Goal: Contribute content: Add original content to the website for others to see

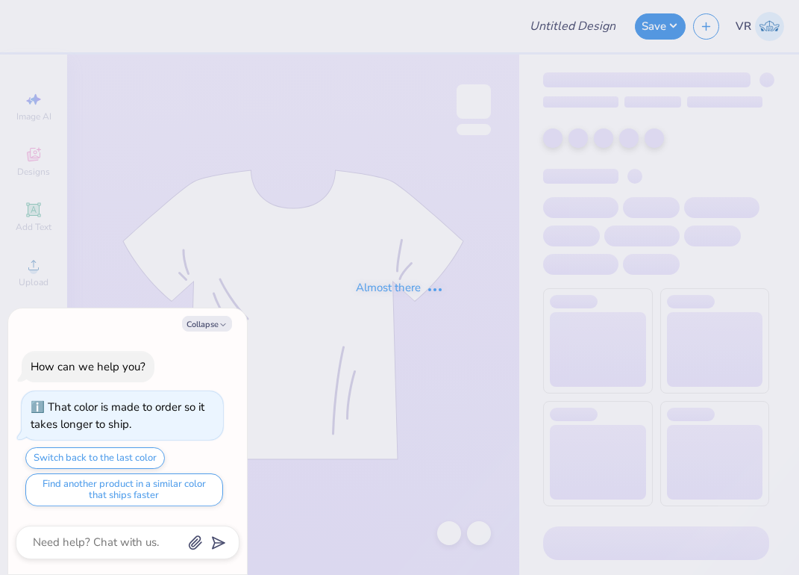
type input "[GEOGRAPHIC_DATA][US_STATE] : [PERSON_NAME]"
type textarea "x"
type input "12"
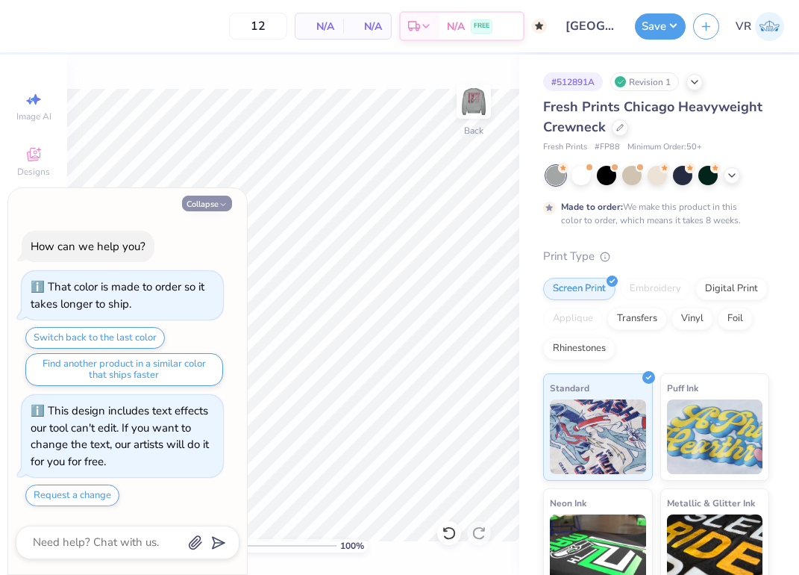
click at [205, 199] on button "Collapse" at bounding box center [207, 204] width 50 height 16
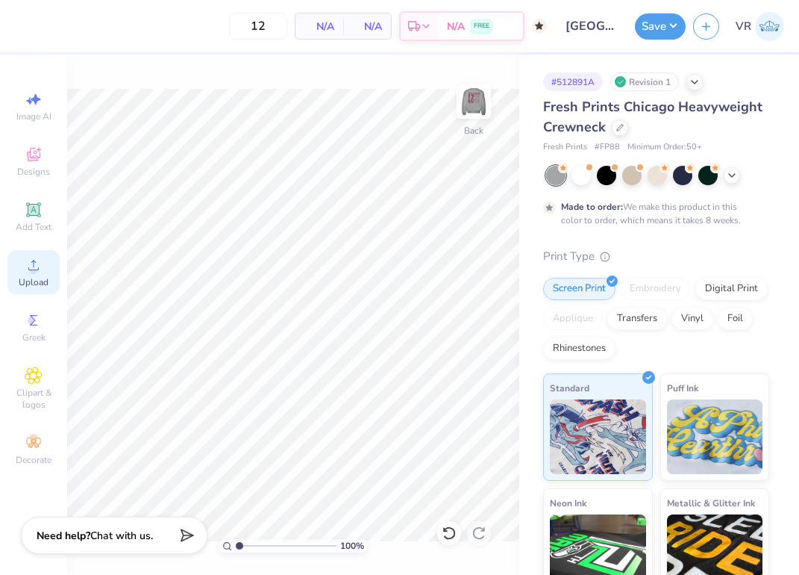
click at [10, 275] on div "Upload" at bounding box center [33, 272] width 52 height 44
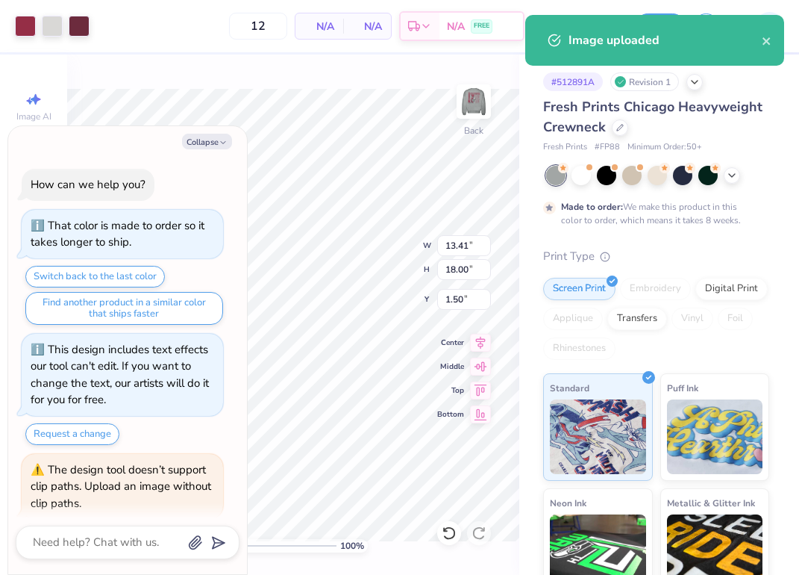
scroll to position [68, 0]
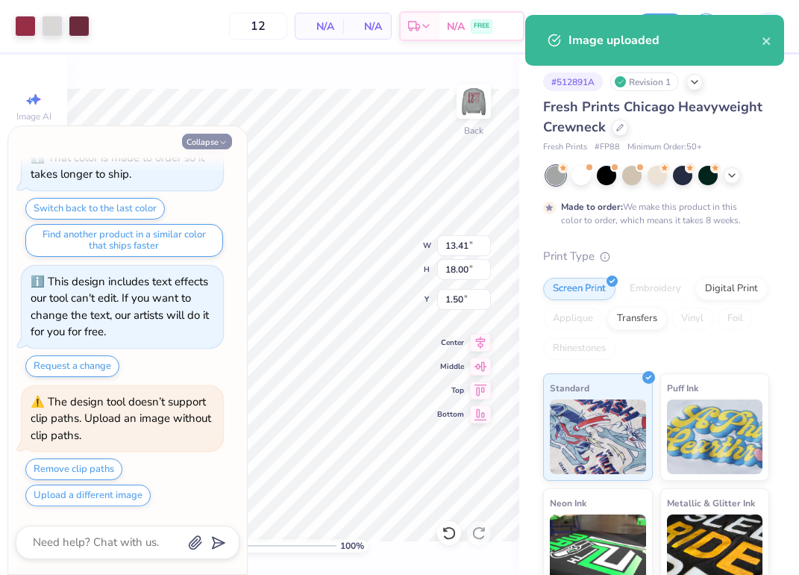
click at [214, 146] on button "Collapse" at bounding box center [207, 142] width 50 height 16
type textarea "x"
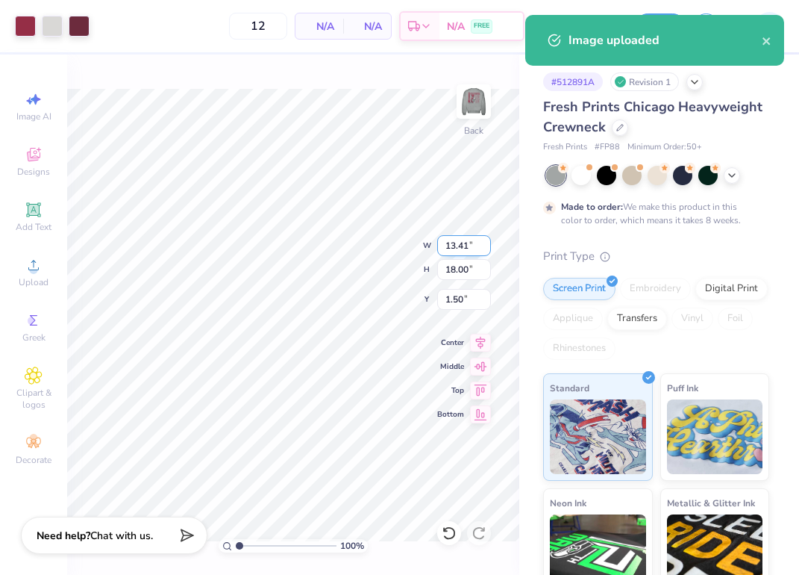
click at [454, 236] on input "13.41" at bounding box center [464, 245] width 54 height 21
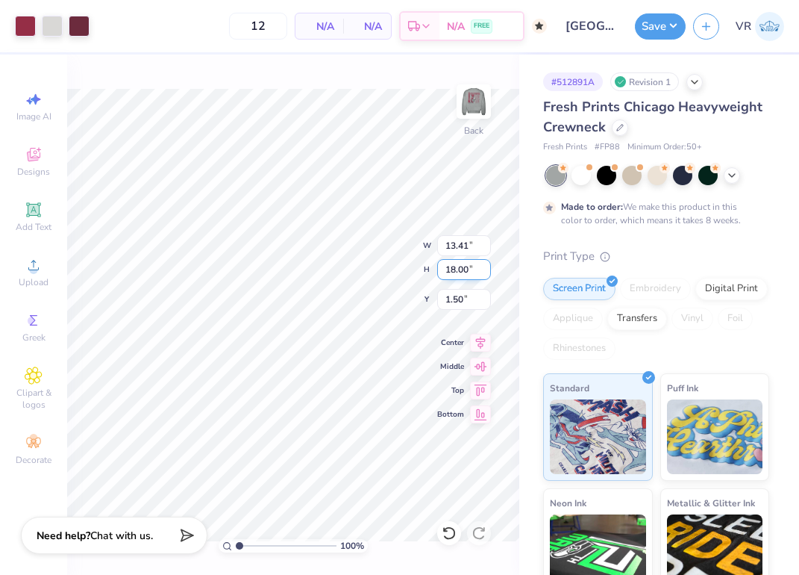
click at [472, 270] on input "18.00" at bounding box center [464, 269] width 54 height 21
type input "15"
type input "11.17"
type input "15.00"
click at [460, 302] on input "3.00" at bounding box center [464, 299] width 54 height 21
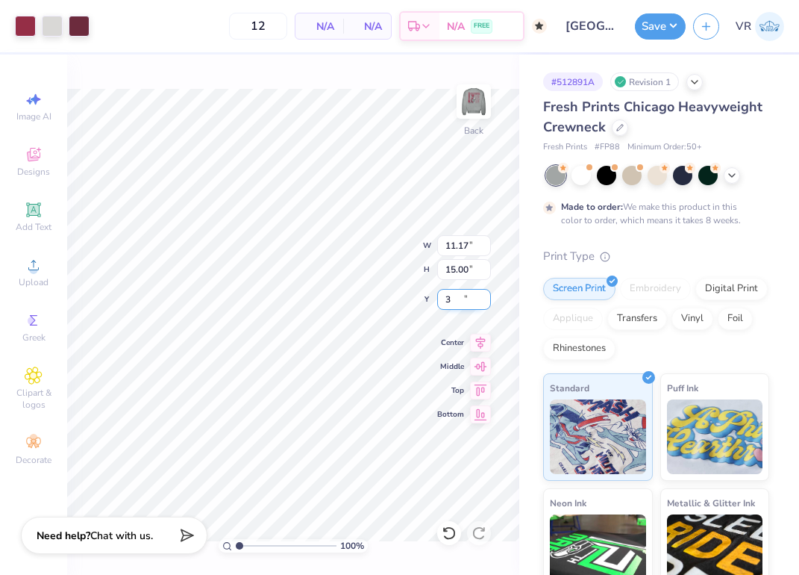
type input "3"
click at [480, 102] on img at bounding box center [474, 102] width 60 height 60
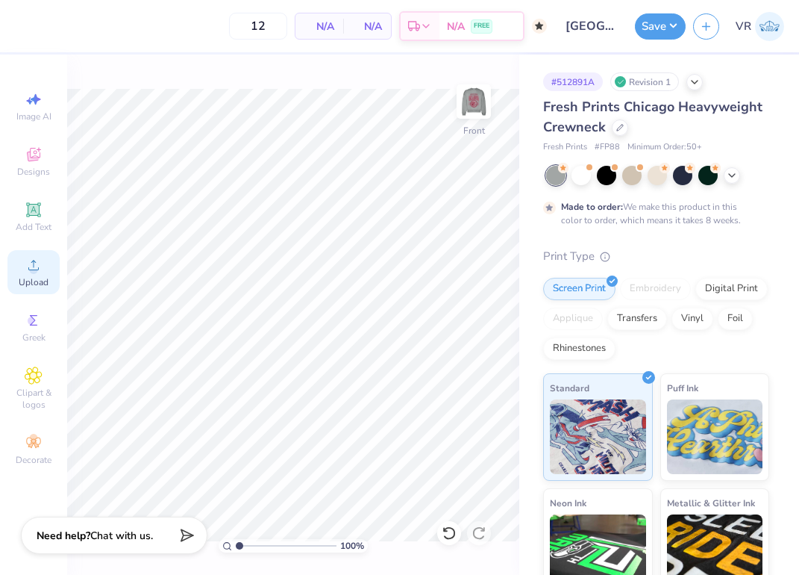
click at [29, 262] on icon at bounding box center [34, 265] width 18 height 18
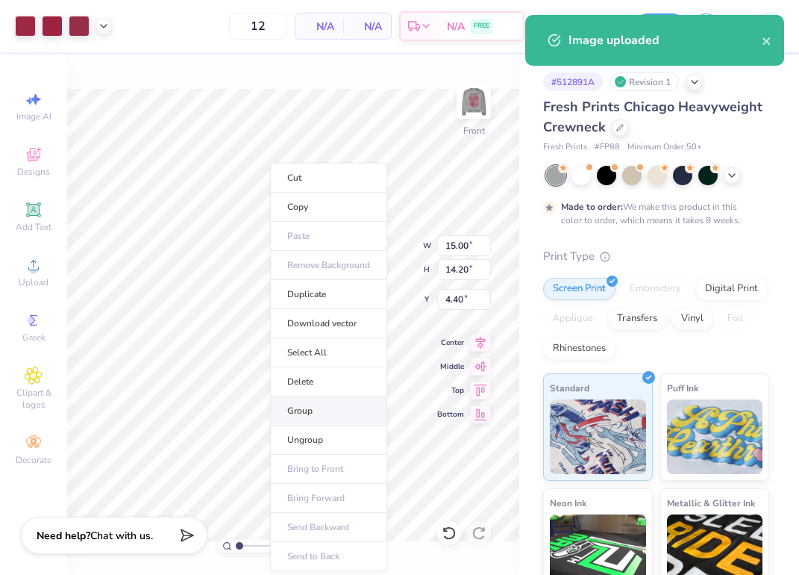
click at [312, 411] on li "Group" at bounding box center [328, 410] width 117 height 29
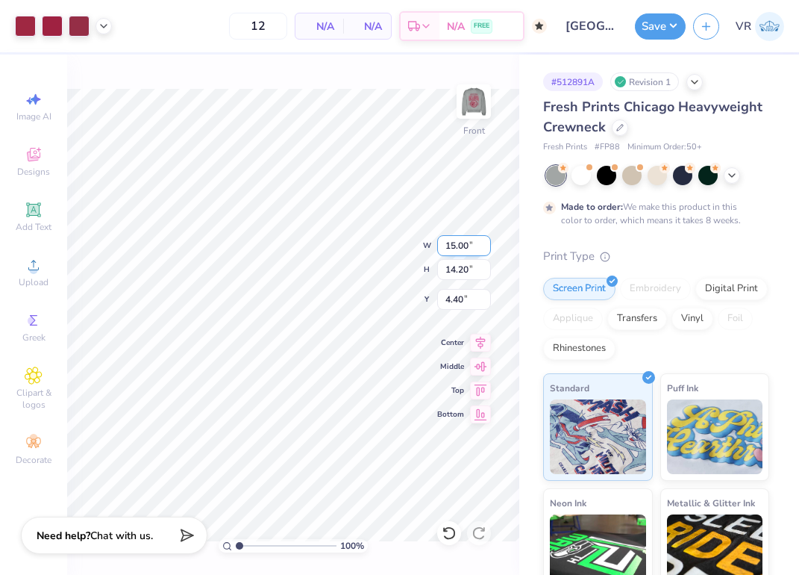
click at [456, 248] on input "15.00" at bounding box center [464, 245] width 54 height 21
click at [478, 306] on input "4.40" at bounding box center [464, 299] width 54 height 21
type input "12.50"
type input "11.83"
type input "3.00"
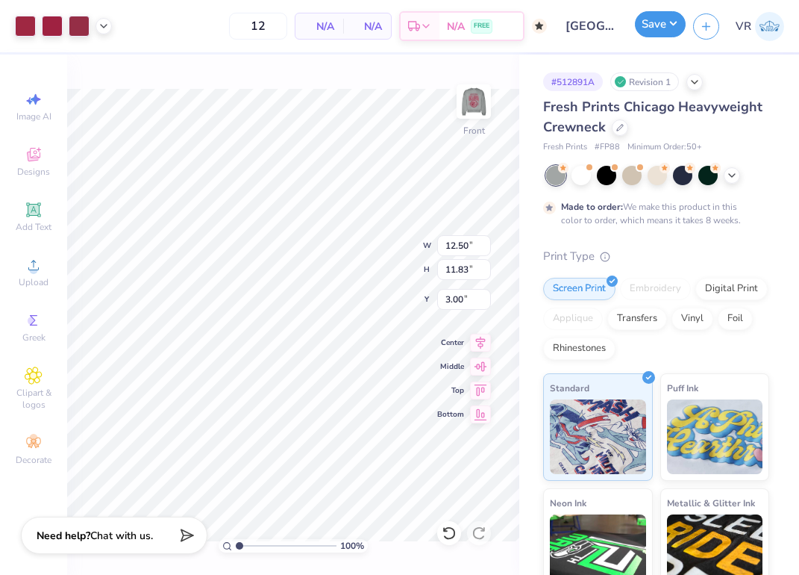
click at [666, 22] on button "Save" at bounding box center [660, 24] width 51 height 26
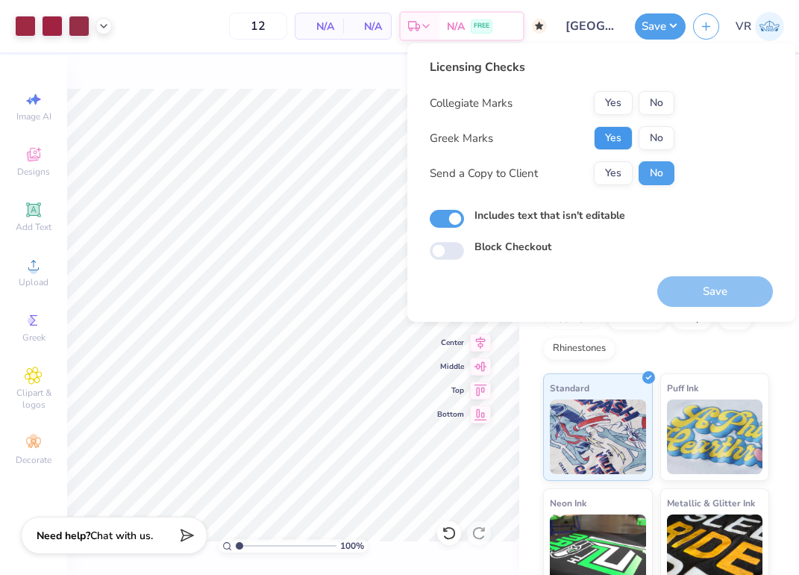
click at [610, 128] on button "Yes" at bounding box center [613, 138] width 39 height 24
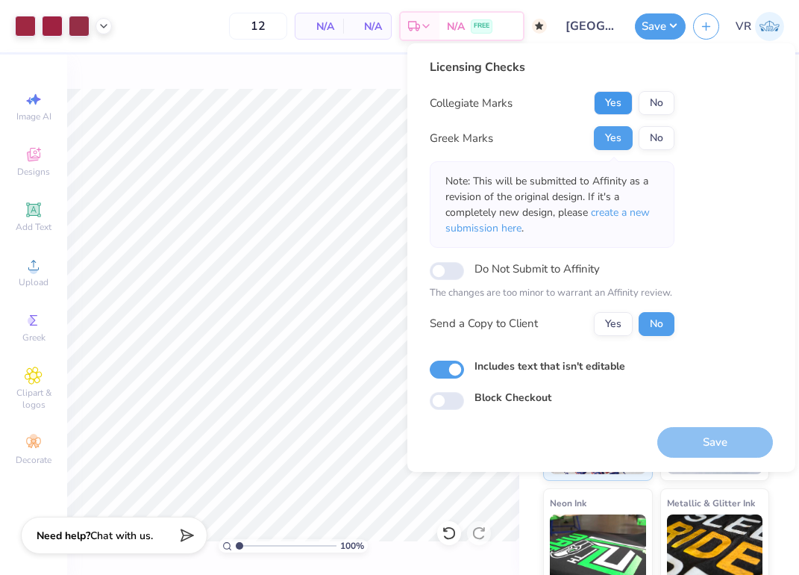
click at [616, 109] on button "Yes" at bounding box center [613, 103] width 39 height 24
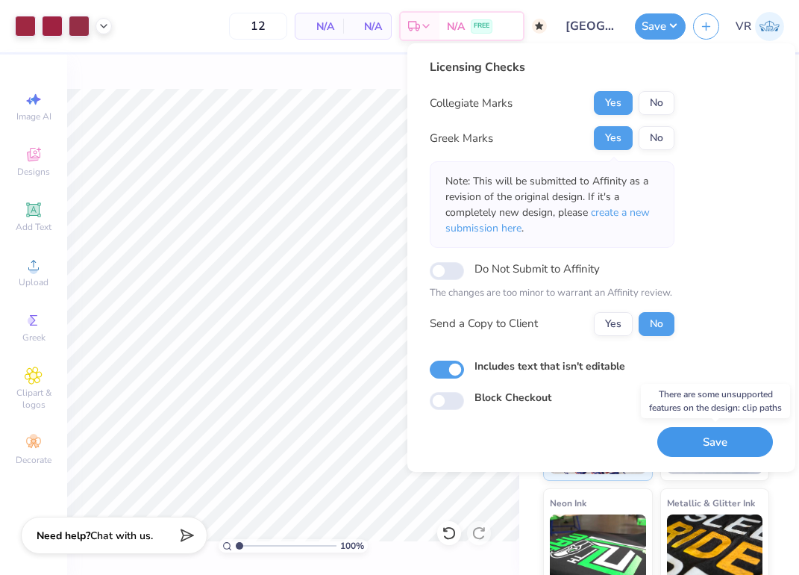
click at [703, 444] on button "Save" at bounding box center [716, 442] width 116 height 31
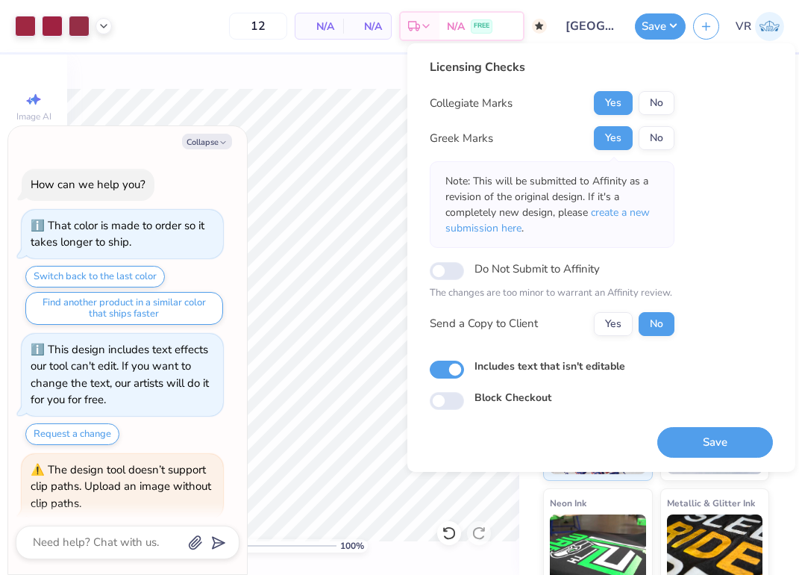
scroll to position [198, 0]
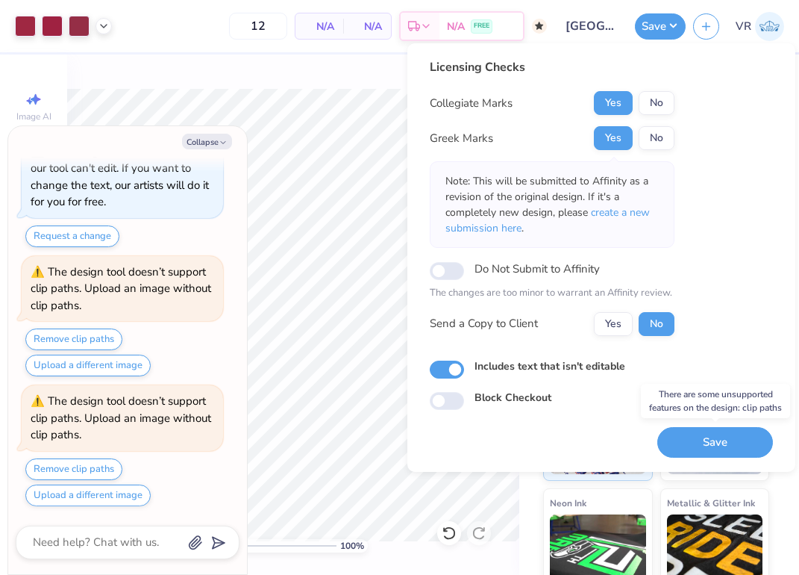
click at [209, 138] on button "Collapse" at bounding box center [207, 142] width 50 height 16
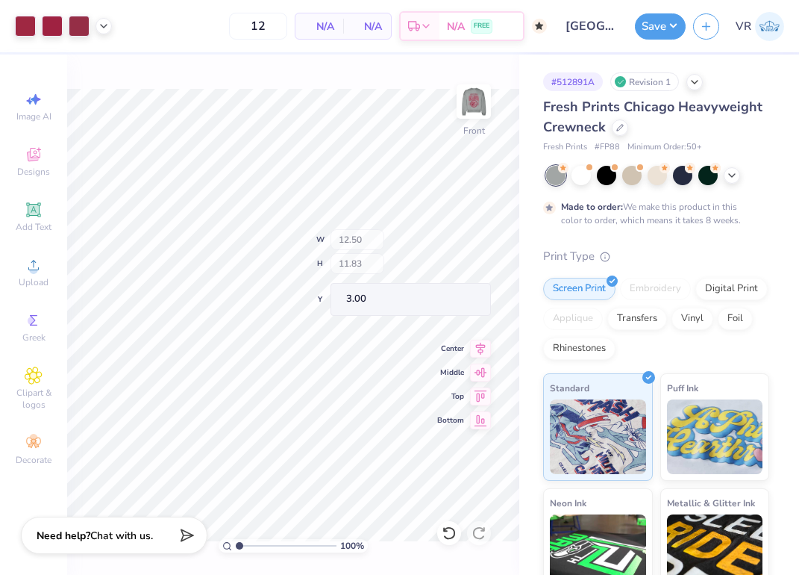
type textarea "x"
click at [474, 87] on img at bounding box center [474, 102] width 60 height 60
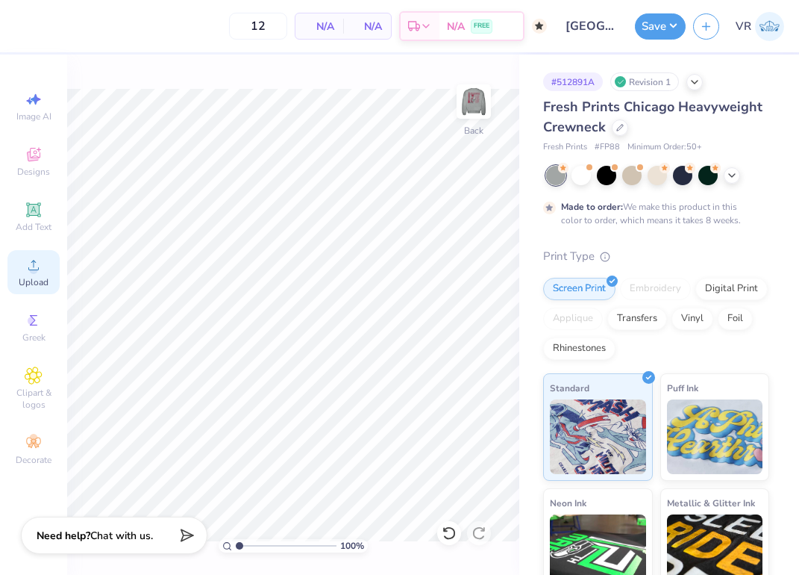
click at [44, 261] on div "Upload" at bounding box center [33, 272] width 52 height 44
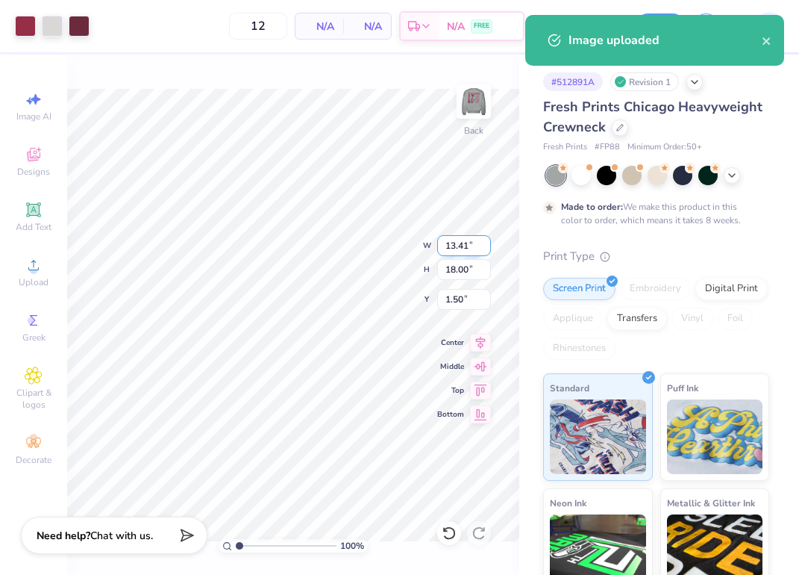
click at [458, 249] on input "13.41" at bounding box center [464, 245] width 54 height 21
type input "15"
type input "11.17"
type input "15.00"
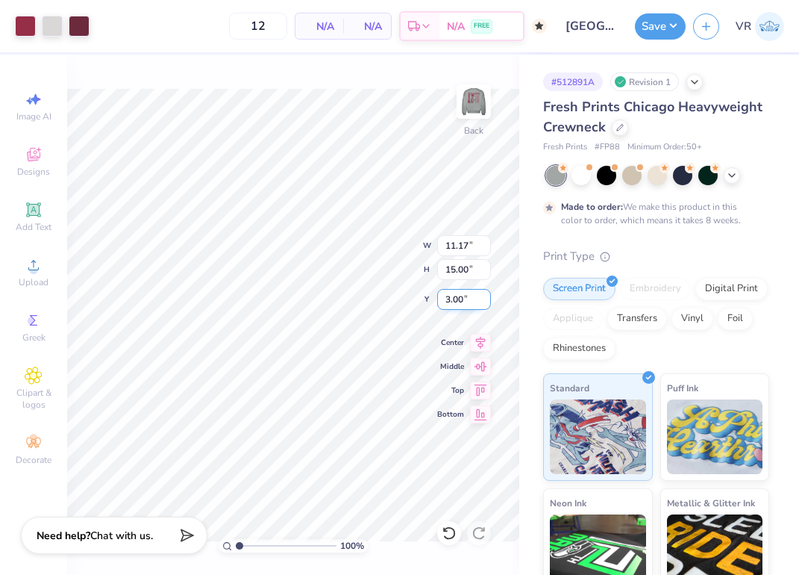
click at [468, 299] on input "3.00" at bounding box center [464, 299] width 54 height 21
type input "3.00"
click at [655, 33] on button "Save" at bounding box center [660, 24] width 51 height 26
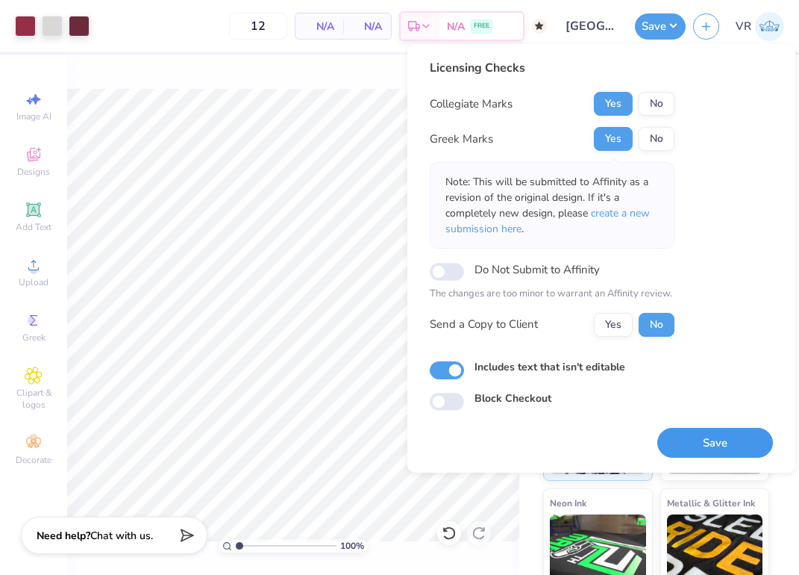
click at [734, 454] on button "Save" at bounding box center [716, 443] width 116 height 31
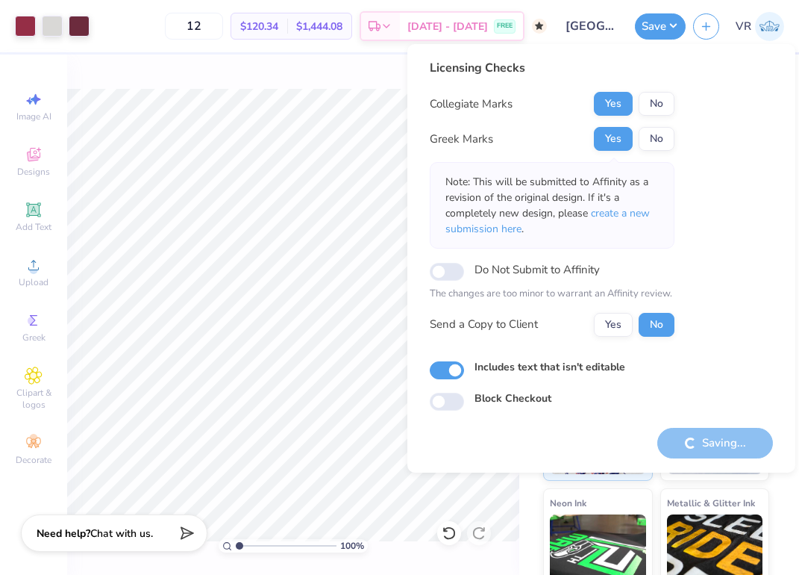
click at [193, 540] on div "Need help? Chat with us." at bounding box center [114, 532] width 187 height 37
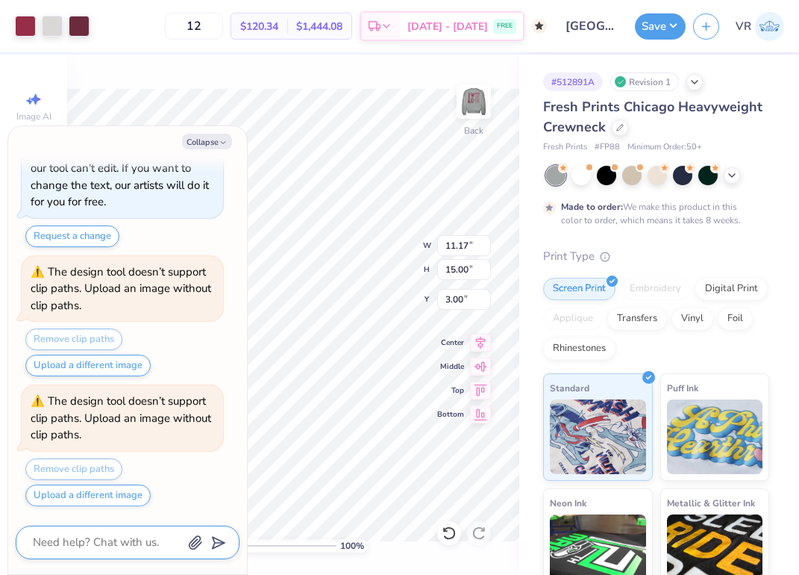
click at [213, 544] on icon "submit" at bounding box center [215, 542] width 21 height 21
click at [221, 546] on icon "submit" at bounding box center [215, 542] width 21 height 21
click at [210, 144] on button "Collapse" at bounding box center [207, 142] width 50 height 16
type textarea "x"
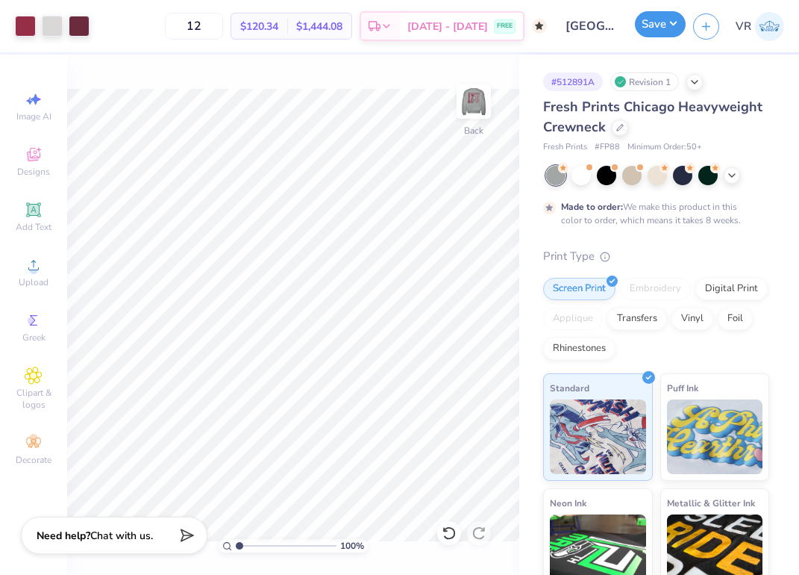
click at [668, 31] on button "Save" at bounding box center [660, 24] width 51 height 26
click at [475, 96] on img at bounding box center [474, 102] width 30 height 30
click at [22, 23] on div at bounding box center [25, 24] width 21 height 21
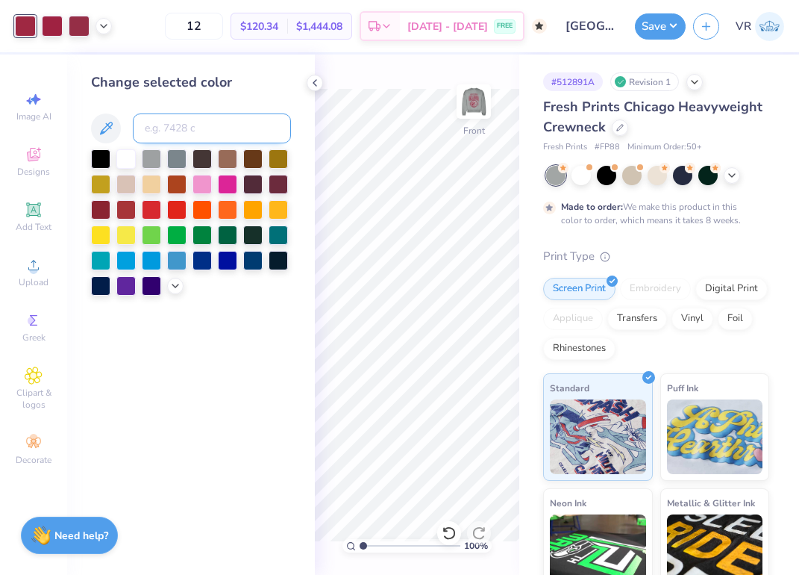
click at [192, 122] on input at bounding box center [212, 128] width 158 height 30
type input "7637"
click at [47, 22] on div at bounding box center [52, 24] width 21 height 21
click at [107, 25] on icon at bounding box center [104, 25] width 12 height 12
click at [187, 131] on input at bounding box center [212, 128] width 158 height 30
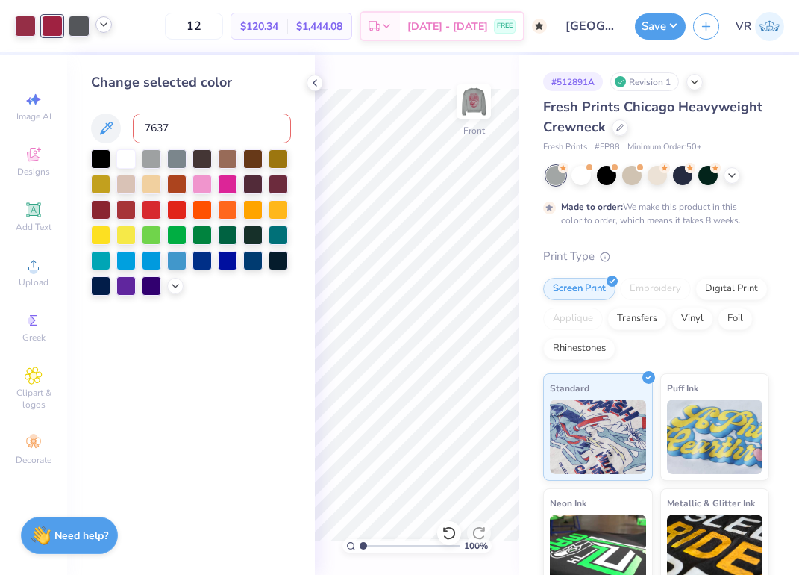
type input "7637"
click at [208, 359] on div "Change selected color" at bounding box center [191, 314] width 248 height 520
click at [307, 78] on div "Change selected color" at bounding box center [191, 314] width 248 height 520
drag, startPoint x: 313, startPoint y: 77, endPoint x: 314, endPoint y: 88, distance: 11.3
click at [314, 77] on icon at bounding box center [315, 83] width 12 height 12
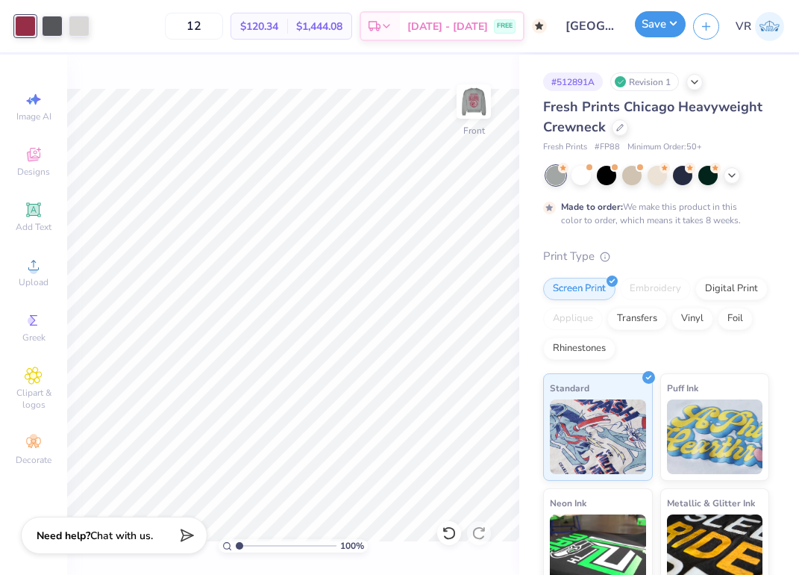
click at [676, 26] on button "Save" at bounding box center [660, 24] width 51 height 26
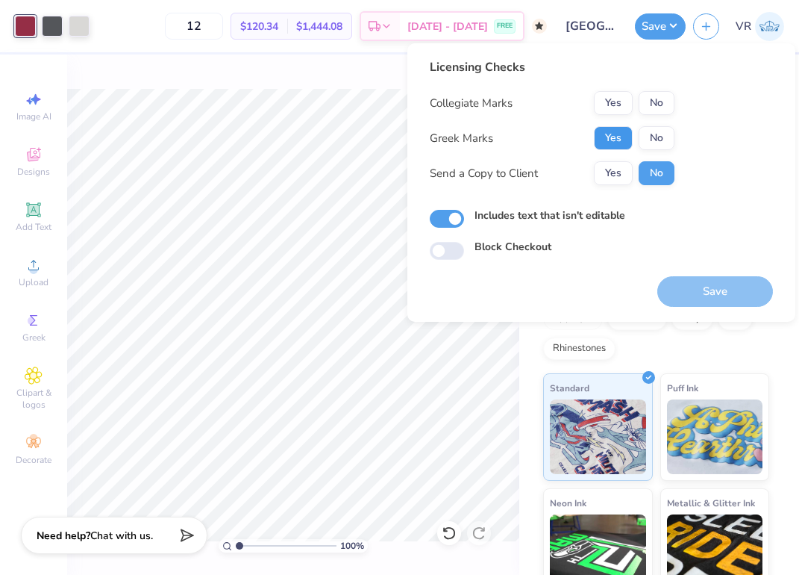
click at [605, 134] on button "Yes" at bounding box center [613, 138] width 39 height 24
click at [618, 89] on div "Licensing Checks Collegiate Marks Yes No Greek Marks Yes No Send a Copy to Clie…" at bounding box center [552, 127] width 245 height 138
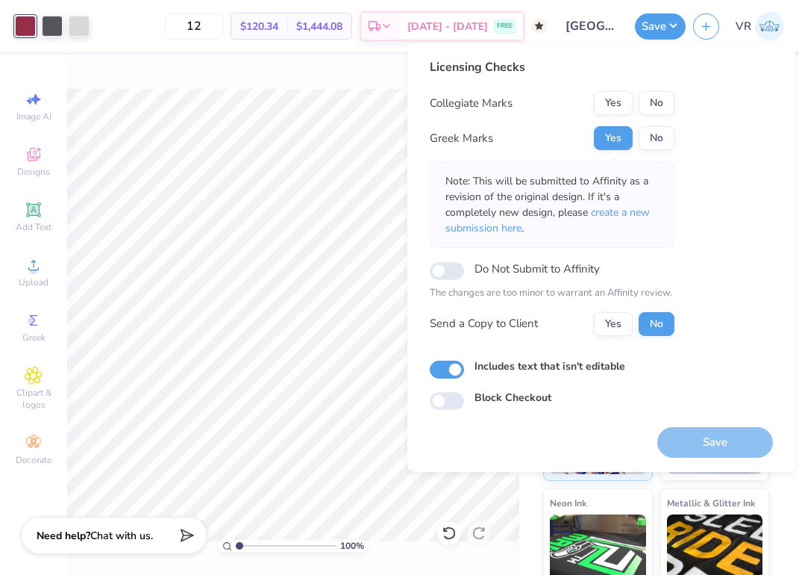
click at [614, 90] on div "Licensing Checks Collegiate Marks Yes No Greek Marks Yes No Note: This will be …" at bounding box center [552, 202] width 245 height 289
click at [609, 102] on button "Yes" at bounding box center [613, 103] width 39 height 24
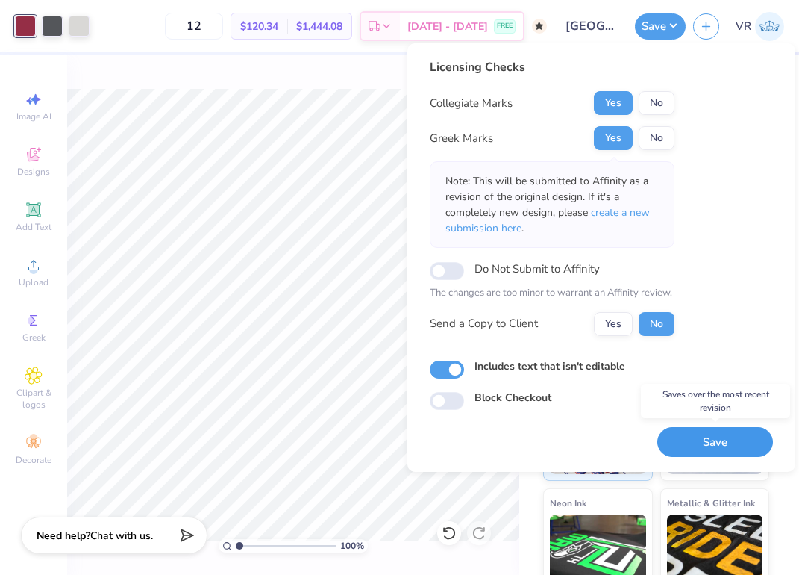
click at [720, 437] on button "Save" at bounding box center [716, 442] width 116 height 31
